Goal: Information Seeking & Learning: Learn about a topic

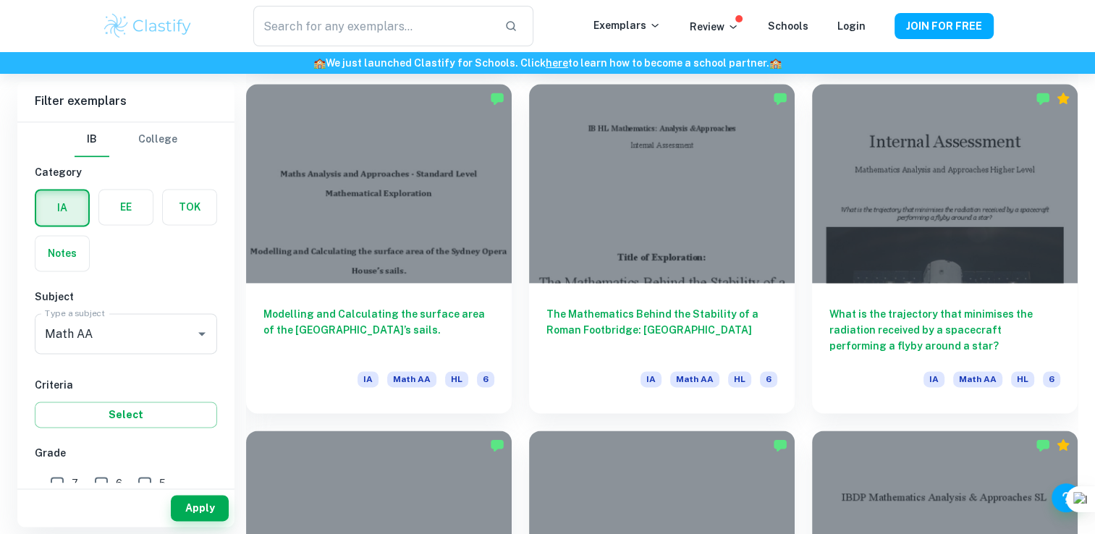
scroll to position [7364, 0]
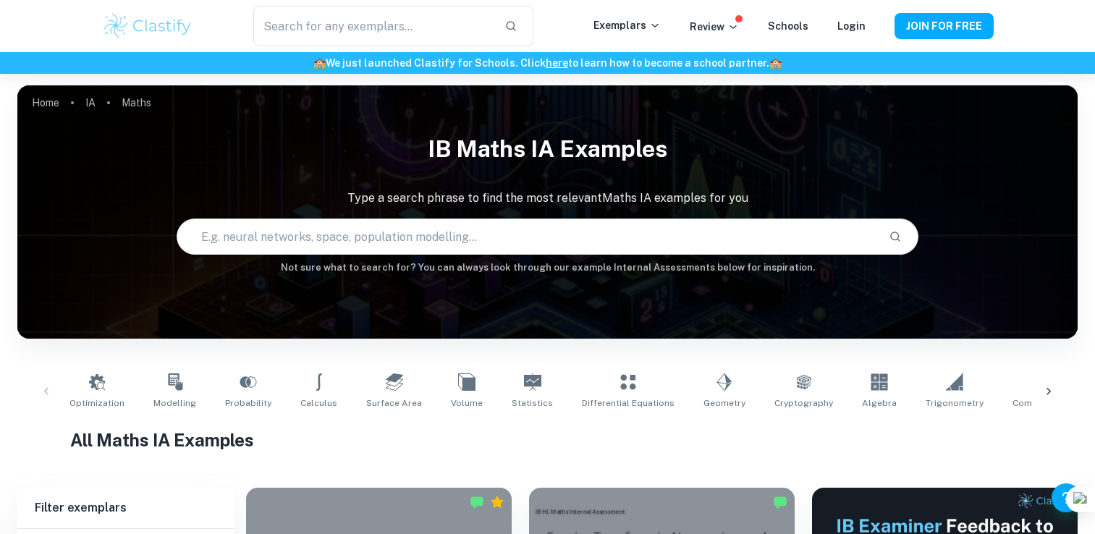
scroll to position [138, 0]
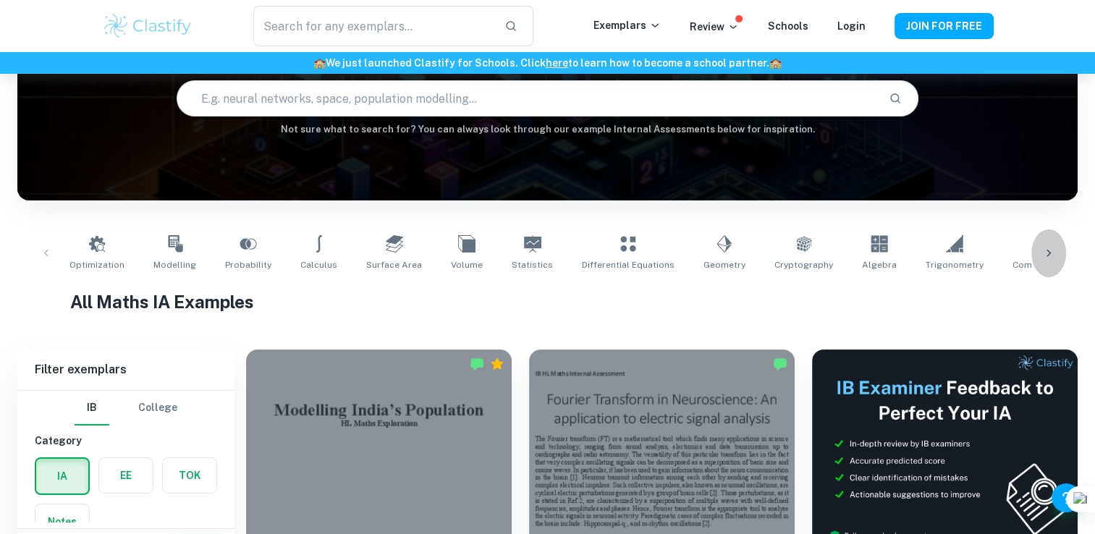
click at [1056, 252] on div at bounding box center [1048, 253] width 35 height 48
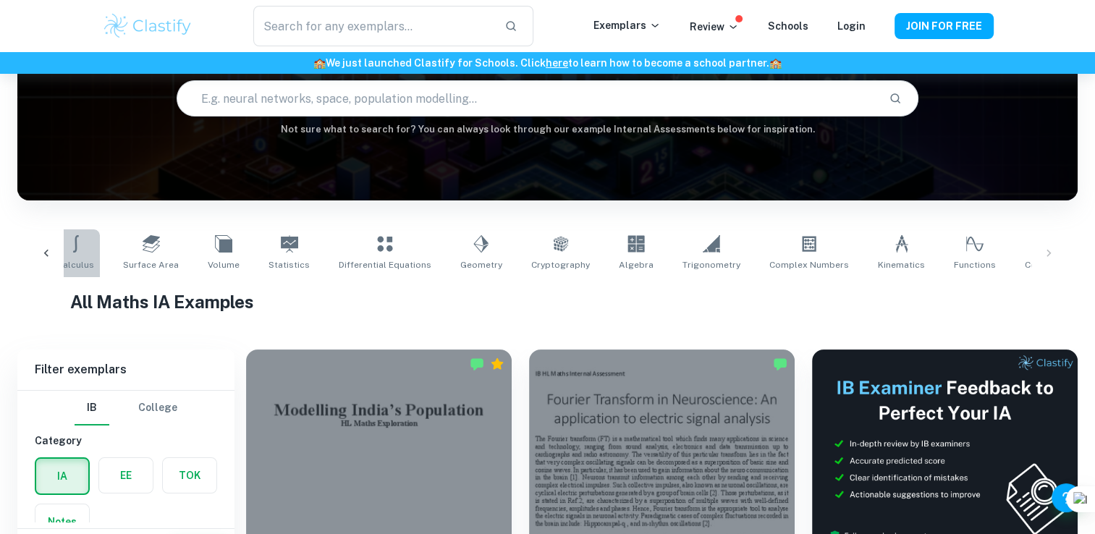
click at [75, 248] on link "Calculus" at bounding box center [75, 253] width 48 height 48
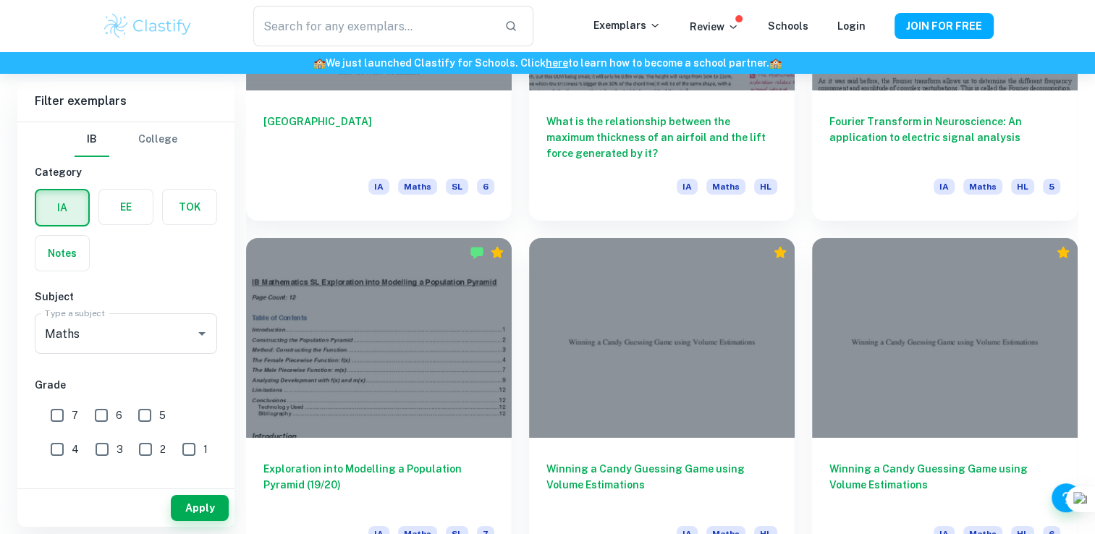
scroll to position [5106, 0]
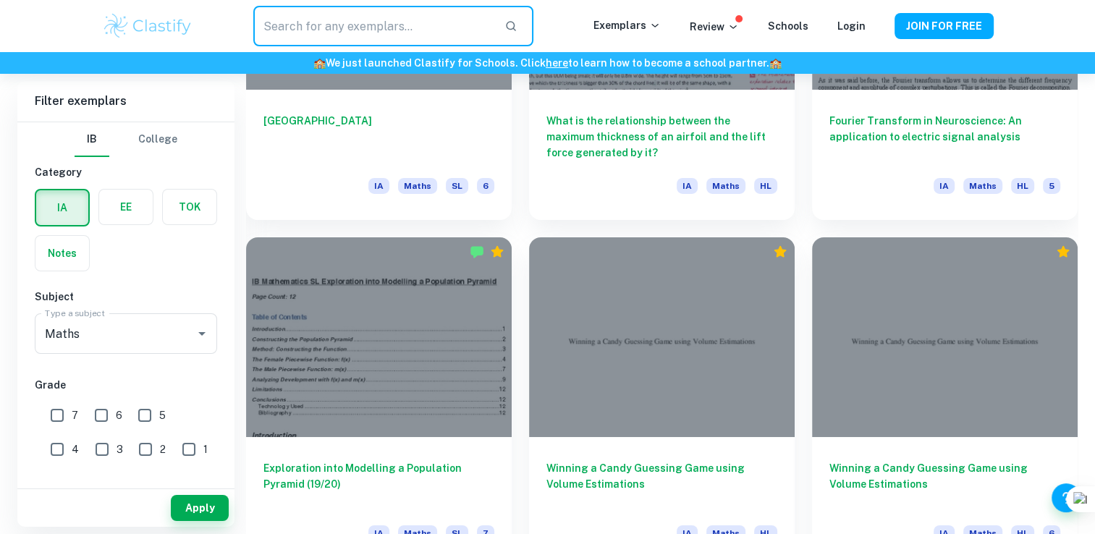
click at [396, 31] on input "text" at bounding box center [372, 26] width 239 height 41
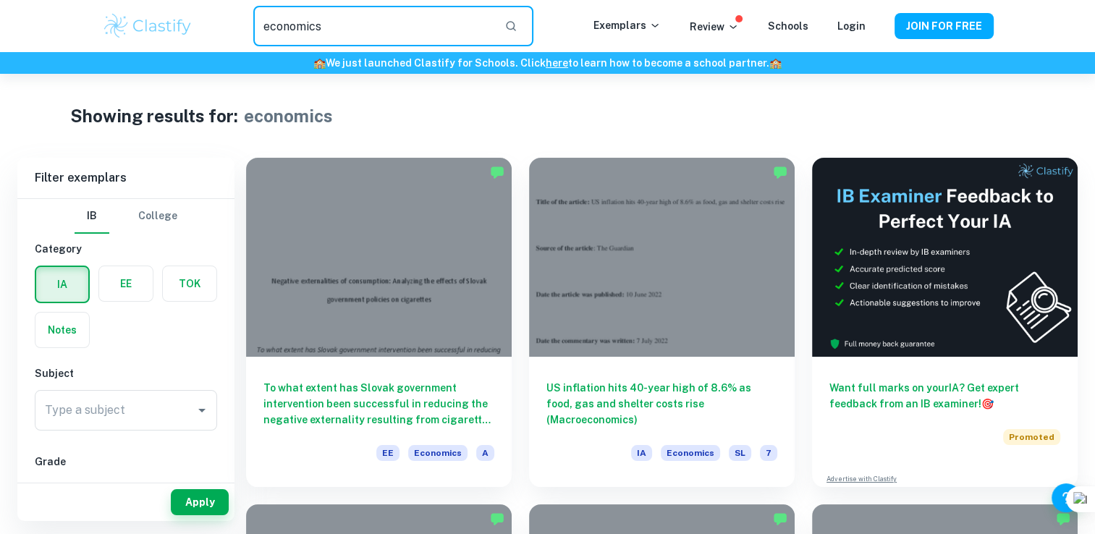
click at [410, 39] on input "economics" at bounding box center [372, 26] width 239 height 41
type input "e"
type input "maths"
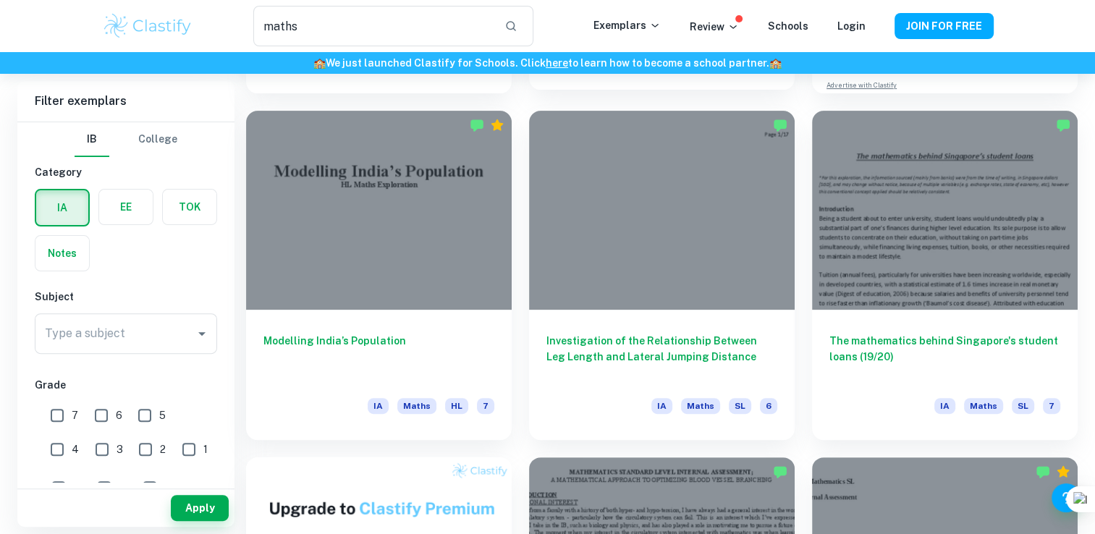
scroll to position [395, 0]
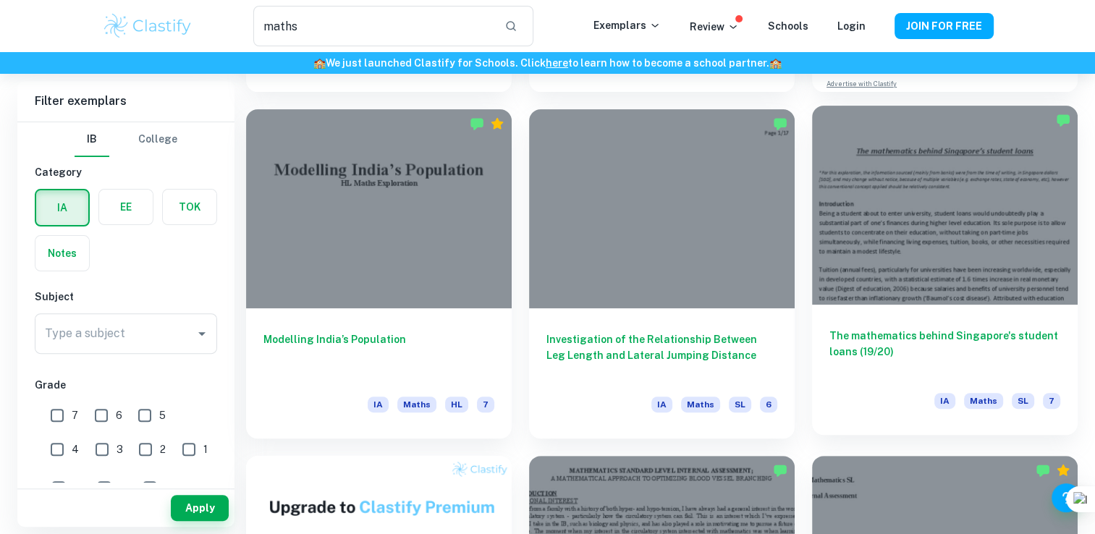
click at [855, 264] on div at bounding box center [945, 205] width 266 height 199
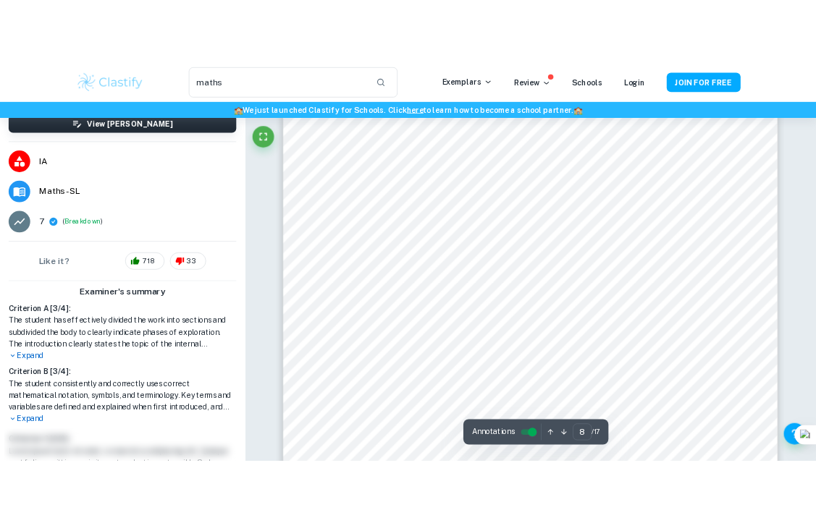
scroll to position [7250, 0]
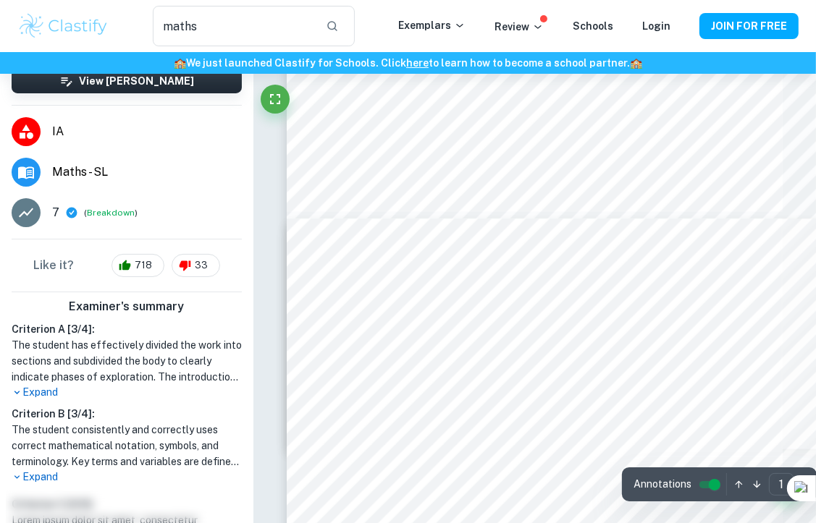
type input "11"
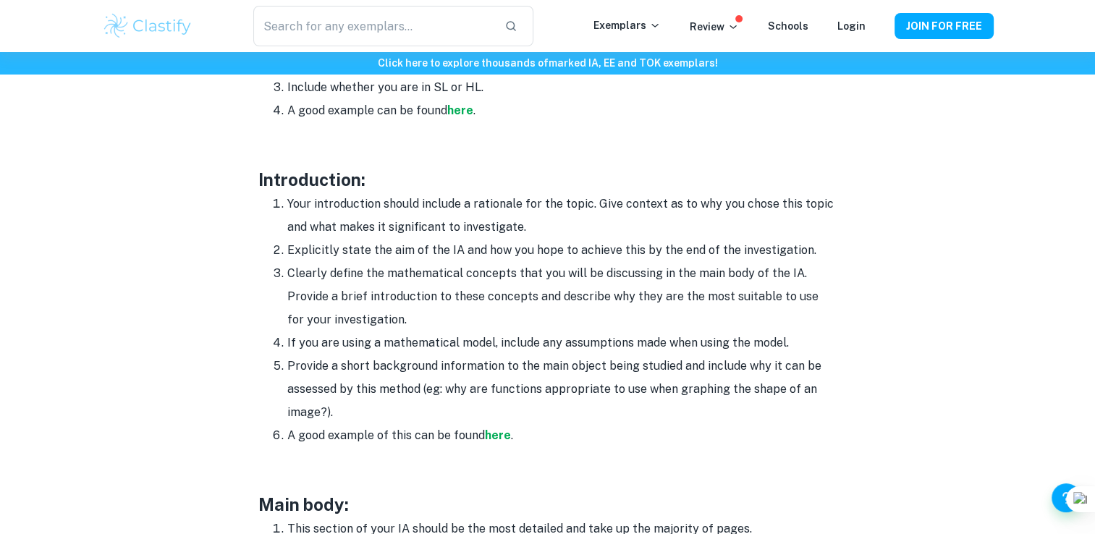
scroll to position [863, 0]
click at [491, 433] on strong "here" at bounding box center [498, 435] width 26 height 14
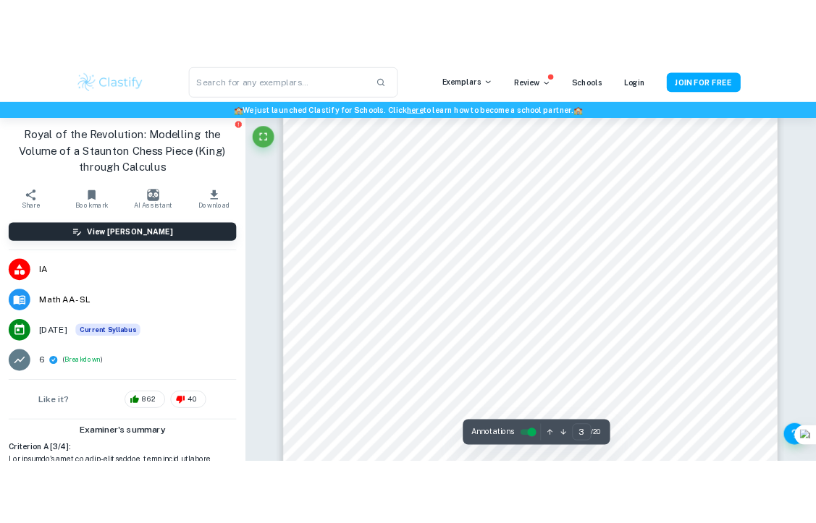
scroll to position [2052, 0]
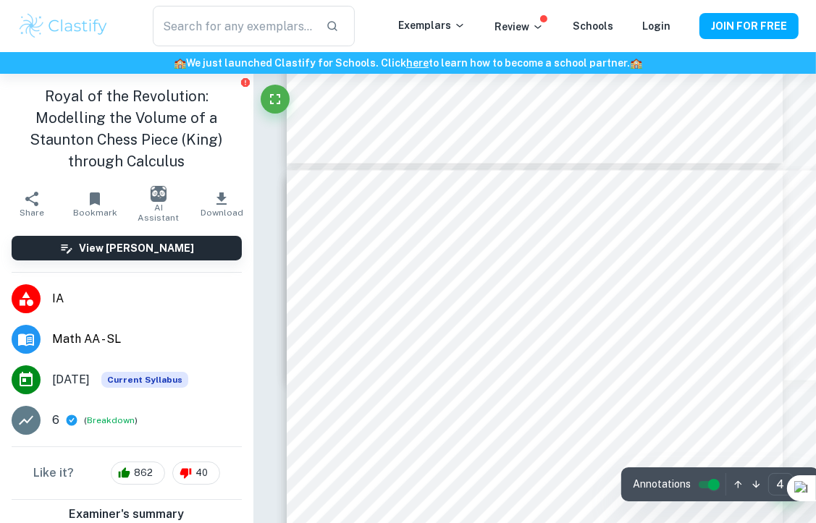
type input "3"
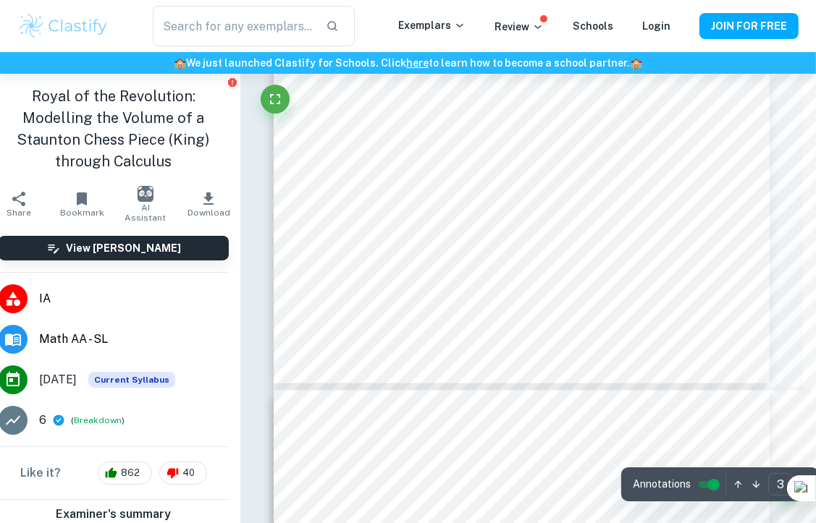
scroll to position [1831, 14]
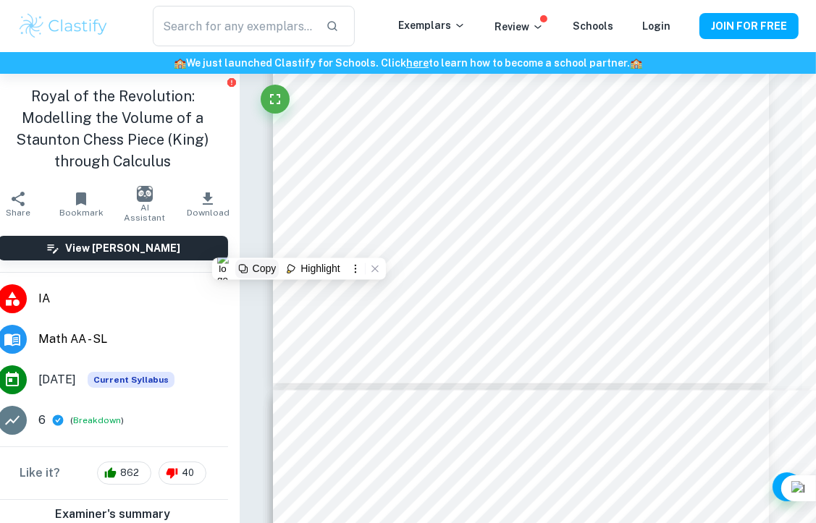
click at [266, 271] on div "Copy" at bounding box center [265, 269] width 24 height 12
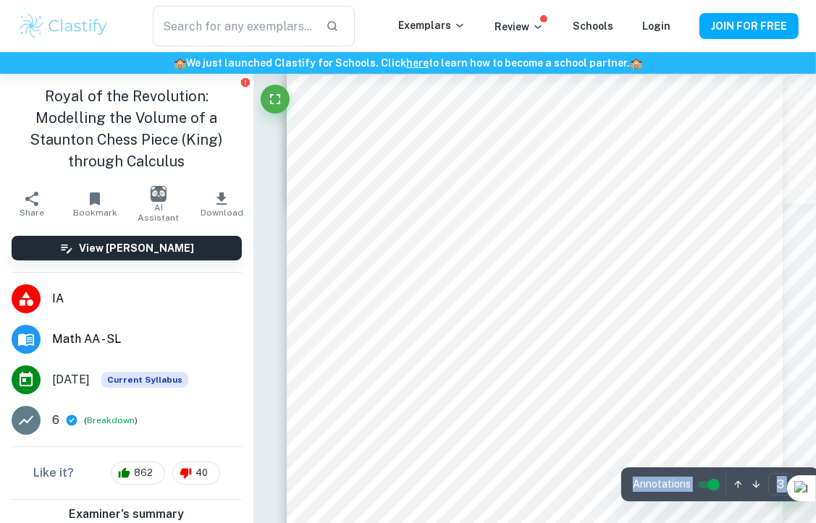
scroll to position [1482, 0]
